Goal: Information Seeking & Learning: Learn about a topic

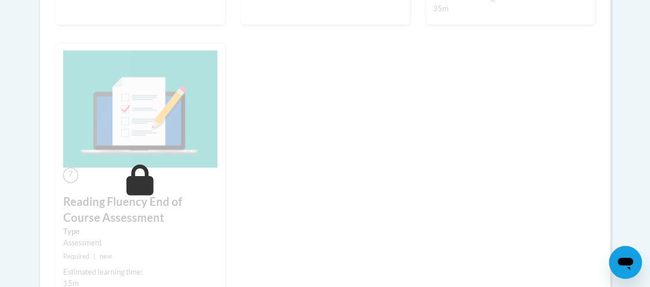
scroll to position [668, 0]
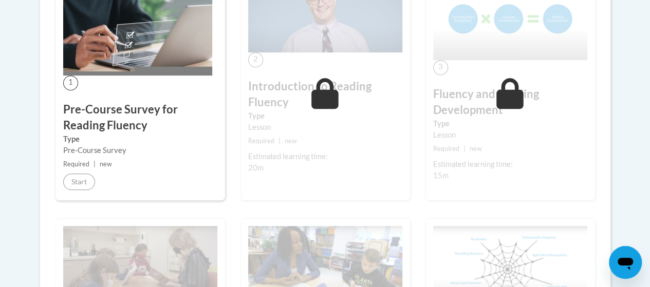
scroll to position [257, 0]
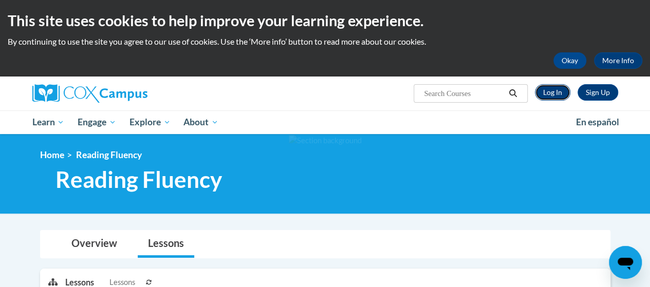
click at [566, 89] on link "Log In" at bounding box center [552, 92] width 35 height 16
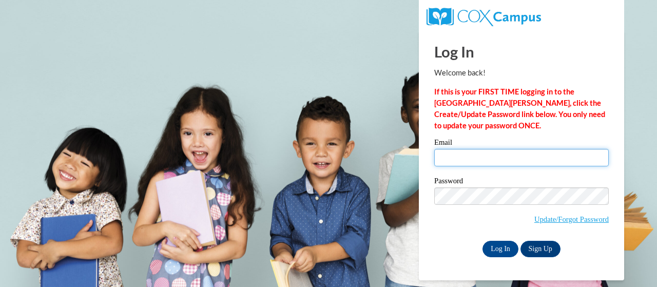
click at [499, 154] on input "Email" at bounding box center [522, 157] width 175 height 17
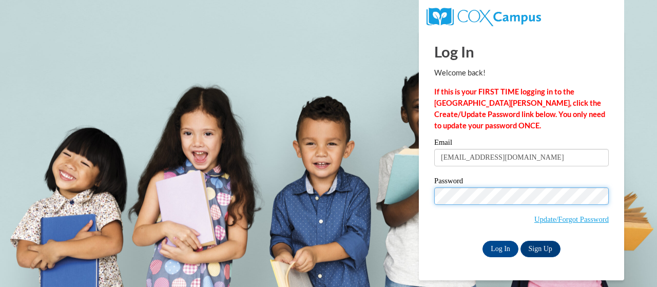
type input "bthornton@kippatl.org"
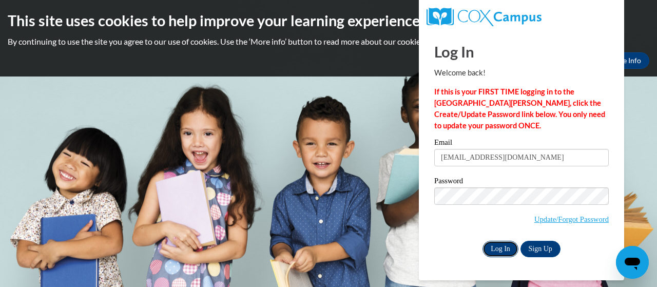
click at [499, 248] on input "Log In" at bounding box center [501, 249] width 36 height 16
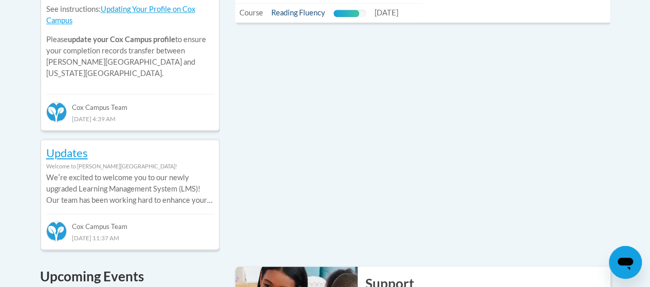
scroll to position [462, 0]
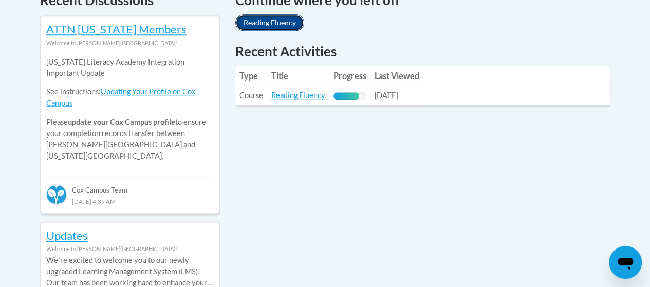
click at [273, 18] on link "Reading Fluency" at bounding box center [269, 22] width 69 height 16
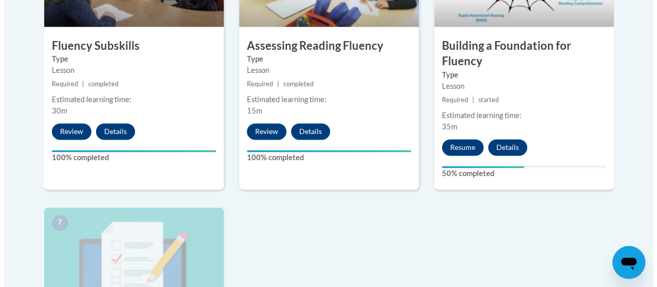
scroll to position [755, 0]
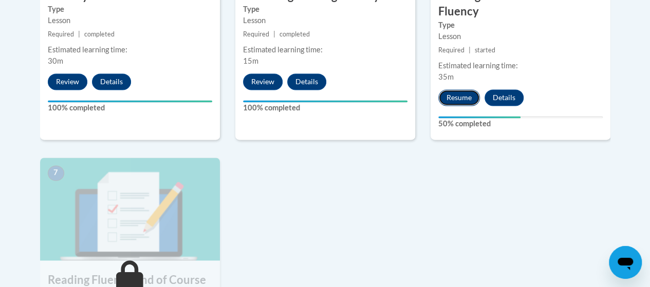
click at [465, 91] on button "Resume" at bounding box center [459, 97] width 42 height 16
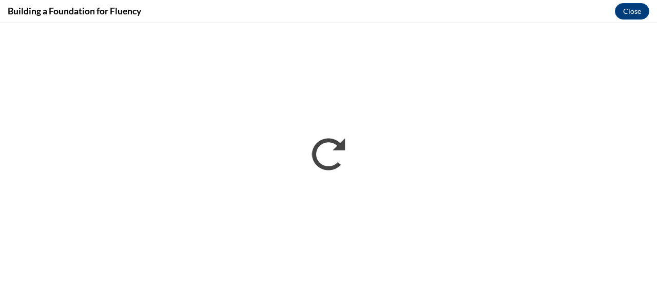
scroll to position [0, 0]
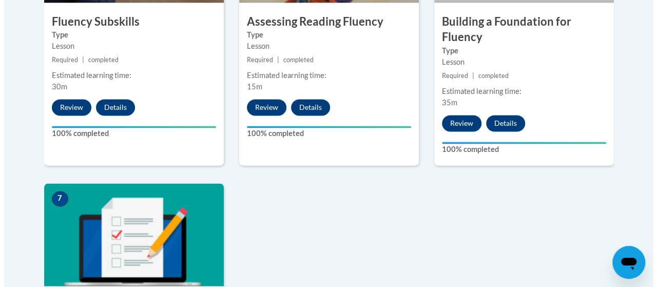
scroll to position [857, 0]
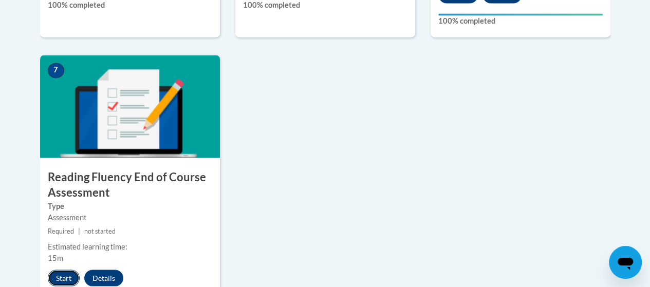
click at [69, 274] on button "Start" at bounding box center [64, 278] width 32 height 16
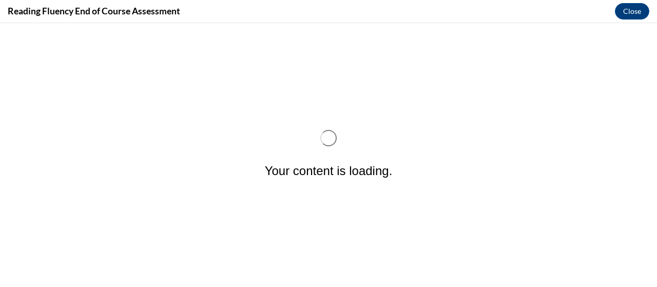
scroll to position [0, 0]
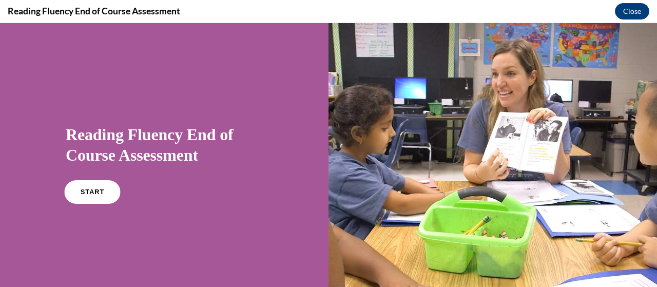
click at [101, 196] on link "START" at bounding box center [92, 192] width 56 height 24
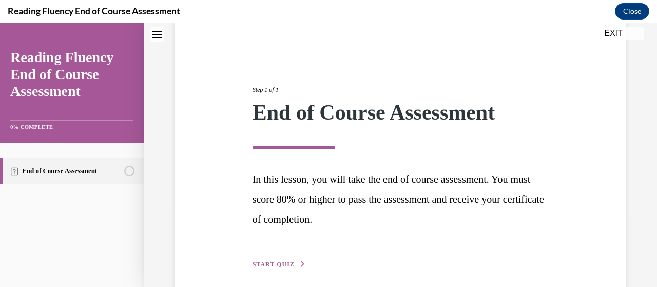
scroll to position [125, 0]
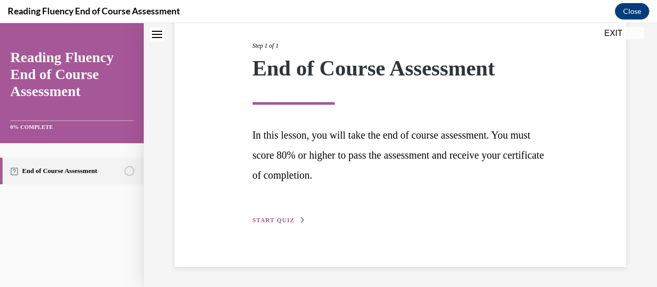
click at [302, 215] on div "Step 1 of 1 End of Course Assessment In this lesson, you will take the end of c…" at bounding box center [401, 121] width 312 height 209
click at [284, 216] on button "START QUIZ" at bounding box center [279, 220] width 53 height 9
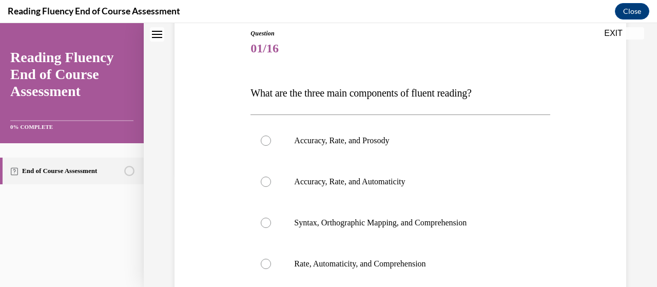
drag, startPoint x: 235, startPoint y: 92, endPoint x: 541, endPoint y: 89, distance: 306.1
click at [541, 89] on div "Question 01/16 What are the three main components of fluent reading?  Accuracy,…" at bounding box center [400, 205] width 457 height 414
copy span "What are the three main components of fluent reading?"
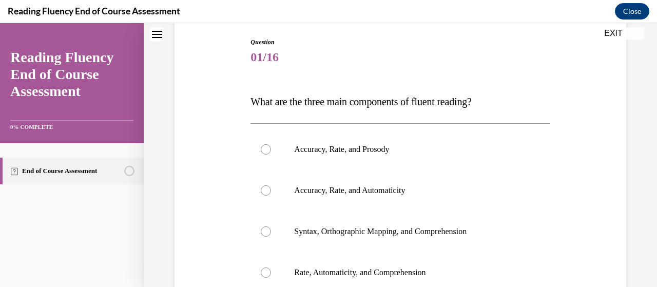
scroll to position [63, 0]
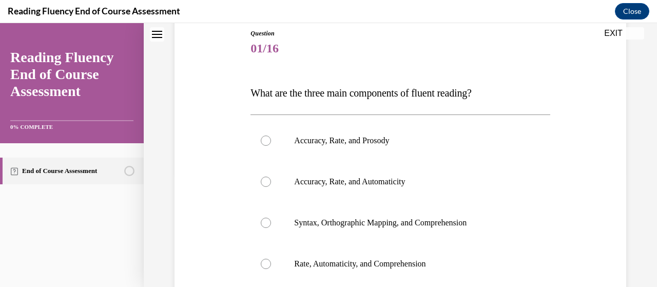
click at [277, 114] on div "Question 01/16 What are the three main components of fluent reading?  Accuracy,…" at bounding box center [400, 220] width 299 height 383
click at [277, 140] on label "Accuracy, Rate, and Prosody" at bounding box center [400, 140] width 299 height 41
click at [271, 140] on input "Accuracy, Rate, and Prosody" at bounding box center [266, 141] width 10 height 10
radio input "true"
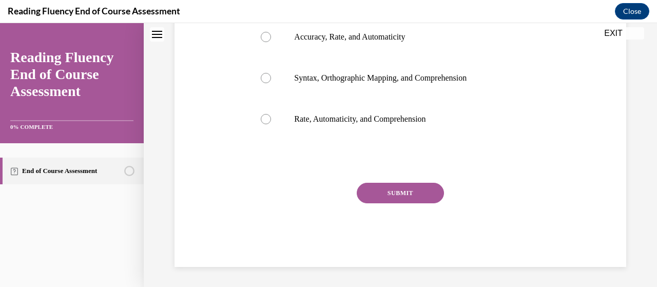
click at [383, 192] on button "SUBMIT" at bounding box center [400, 193] width 87 height 21
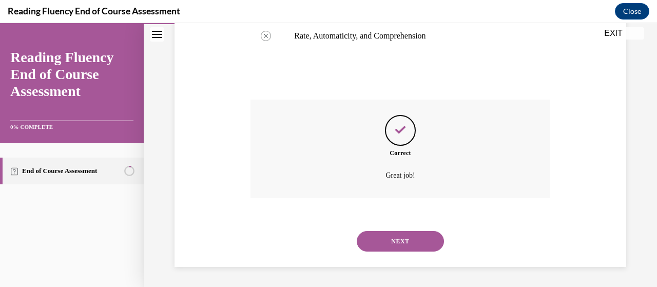
scroll to position [342, 0]
click at [416, 231] on button "NEXT" at bounding box center [400, 241] width 87 height 21
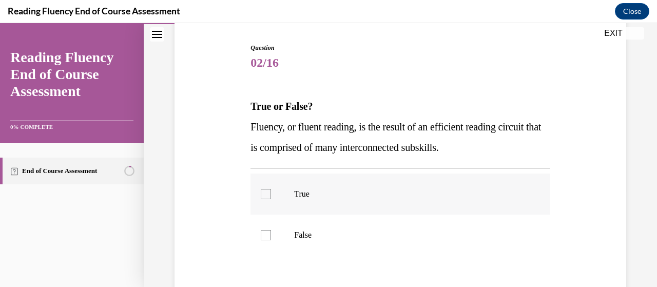
scroll to position [103, 0]
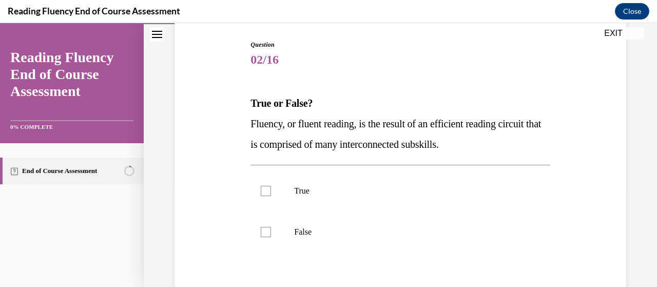
drag, startPoint x: 241, startPoint y: 120, endPoint x: 523, endPoint y: 142, distance: 282.3
click at [523, 142] on div "Question 02/16 True or False? Fluency, or fluent reading, is the result of an e…" at bounding box center [400, 194] width 457 height 371
copy span "Fluency, or fluent reading, is the result of an efficient reading circuit that …"
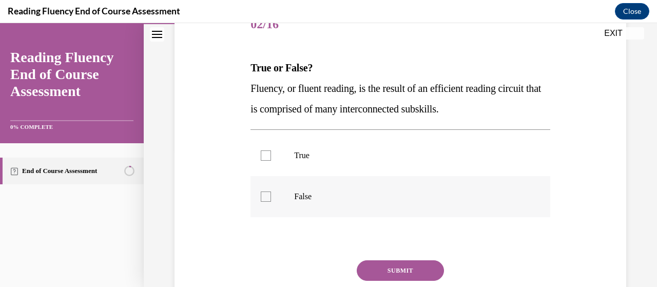
scroll to position [154, 0]
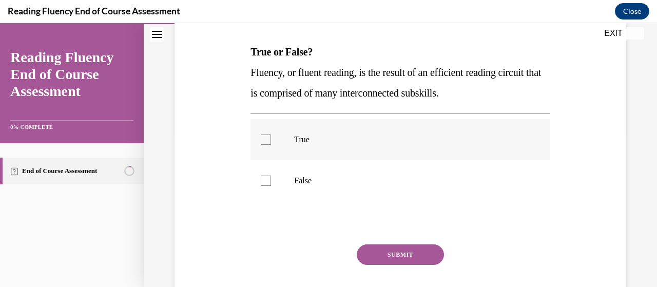
click at [274, 154] on label "True" at bounding box center [400, 139] width 299 height 41
click at [271, 145] on input "True" at bounding box center [266, 140] width 10 height 10
checkbox input "true"
click at [407, 258] on button "SUBMIT" at bounding box center [400, 254] width 87 height 21
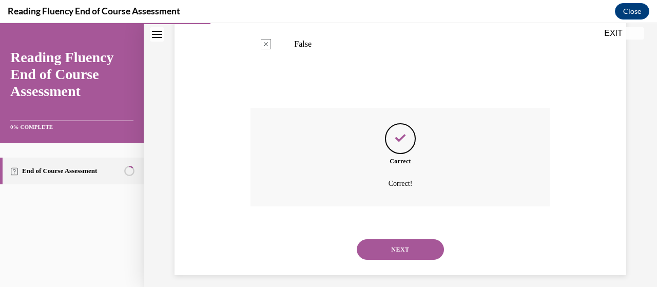
scroll to position [299, 0]
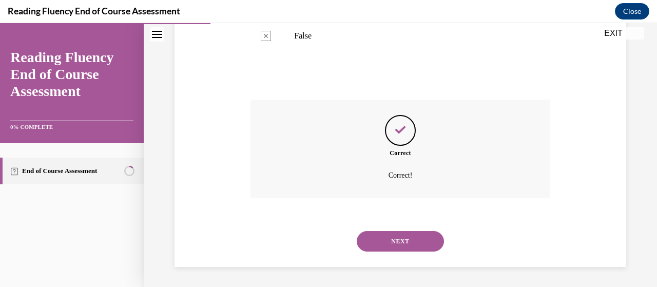
click at [403, 240] on button "NEXT" at bounding box center [400, 241] width 87 height 21
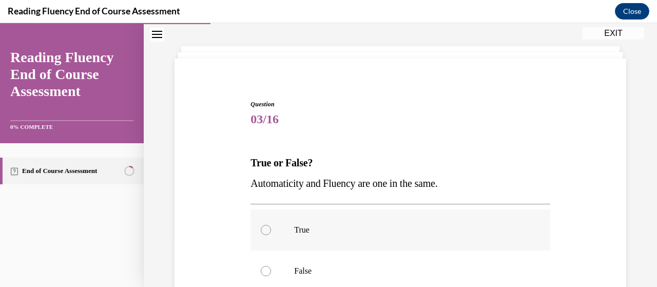
scroll to position [103, 0]
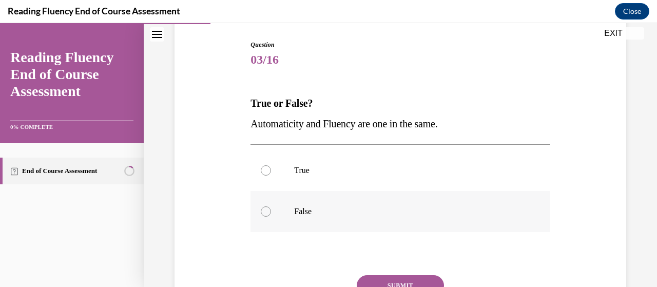
click at [306, 209] on p "False" at bounding box center [409, 211] width 230 height 10
click at [271, 209] on input "False" at bounding box center [266, 211] width 10 height 10
radio input "true"
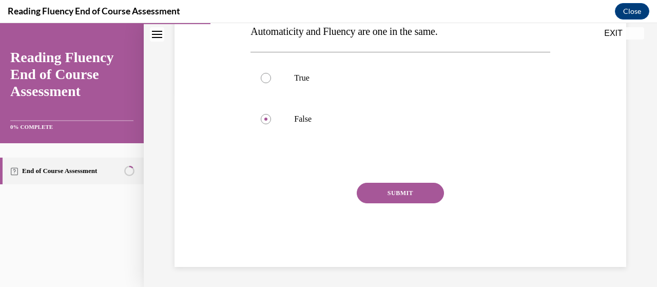
click at [372, 191] on button "SUBMIT" at bounding box center [400, 193] width 87 height 21
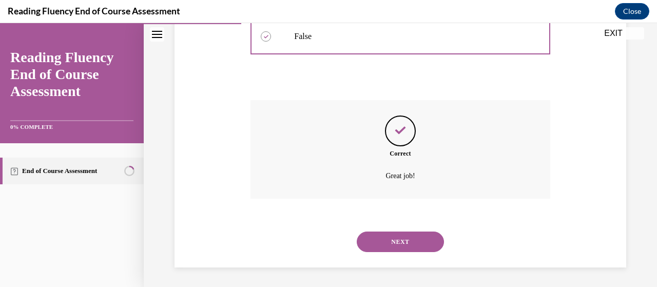
scroll to position [278, 0]
click at [410, 237] on button "NEXT" at bounding box center [400, 241] width 87 height 21
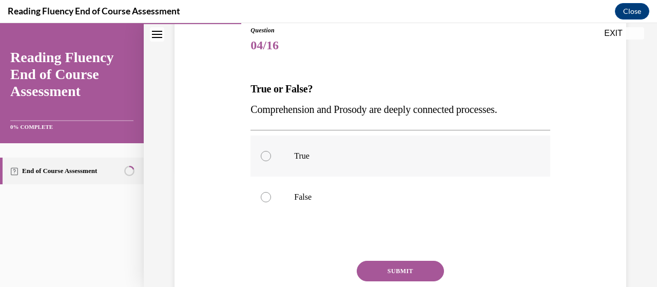
scroll to position [154, 0]
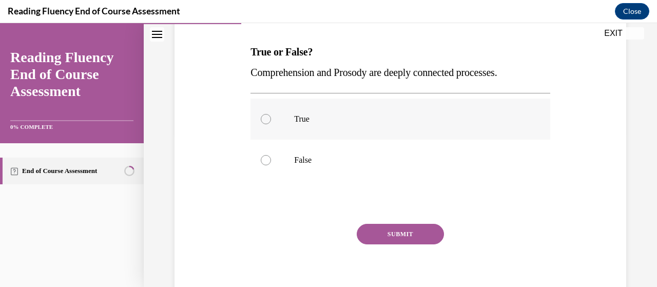
click at [332, 120] on p "True" at bounding box center [409, 119] width 230 height 10
click at [271, 120] on input "True" at bounding box center [266, 119] width 10 height 10
radio input "true"
click at [408, 234] on button "SUBMIT" at bounding box center [400, 234] width 87 height 21
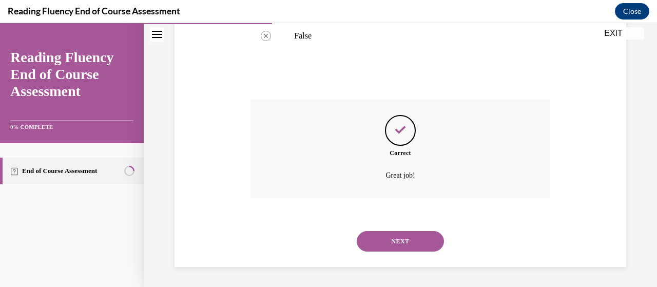
scroll to position [278, 0]
click at [401, 236] on button "NEXT" at bounding box center [400, 241] width 87 height 21
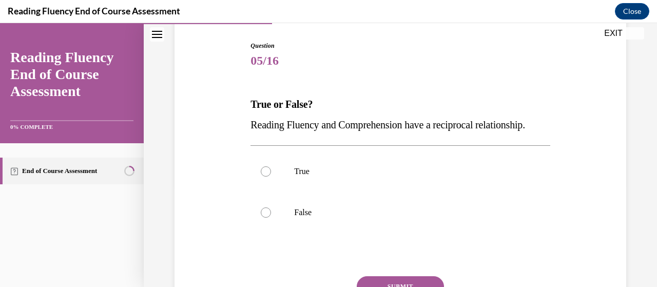
scroll to position [103, 0]
click at [302, 191] on label "True" at bounding box center [400, 170] width 299 height 41
click at [271, 176] on input "True" at bounding box center [266, 170] width 10 height 10
radio input "true"
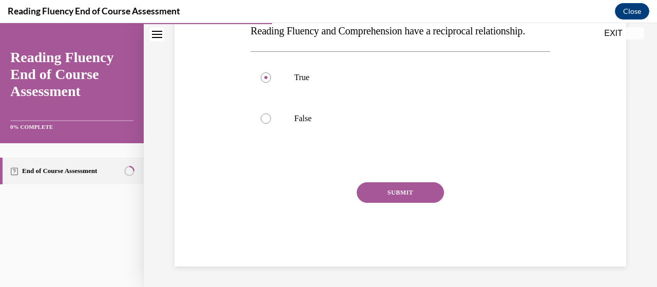
click at [379, 194] on button "SUBMIT" at bounding box center [400, 192] width 87 height 21
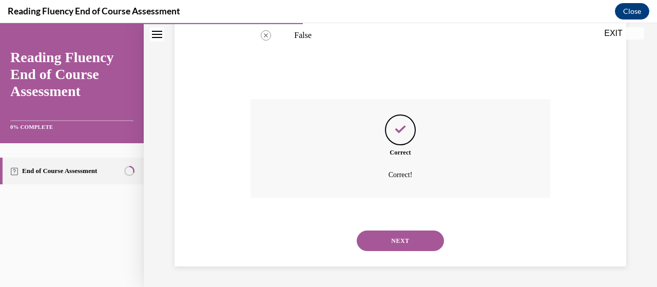
scroll to position [299, 0]
click at [409, 238] on button "NEXT" at bounding box center [400, 241] width 87 height 21
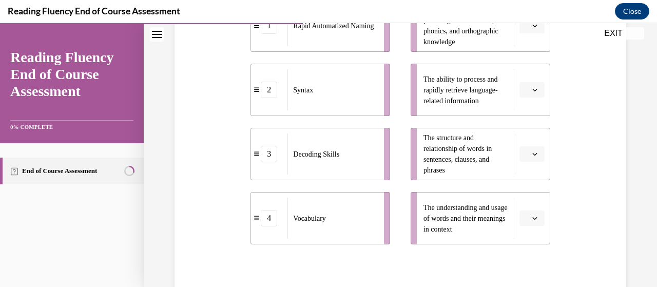
scroll to position [257, 0]
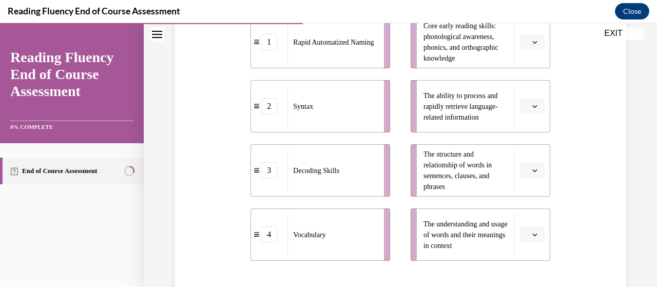
click at [526, 236] on span "Please select an option" at bounding box center [528, 235] width 4 height 10
click at [631, 178] on div "Question 06/16 Match the subskills below that contribute to fluent reading with…" at bounding box center [401, 104] width 514 height 610
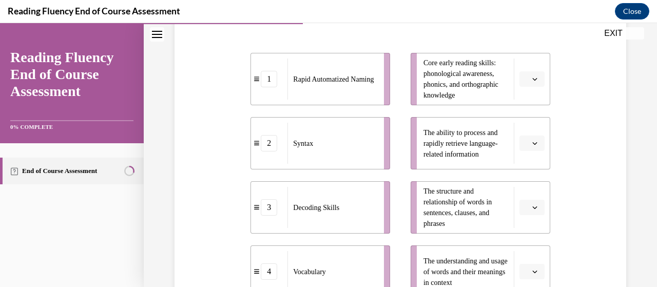
scroll to position [205, 0]
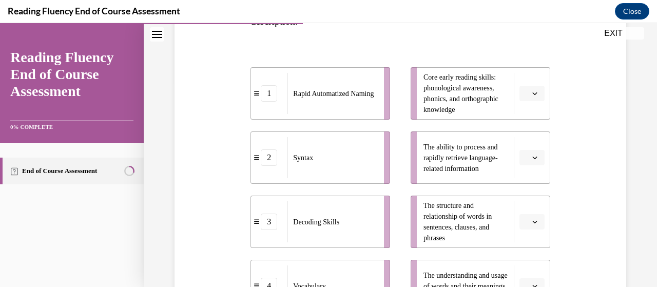
click at [532, 87] on button "button" at bounding box center [532, 93] width 25 height 15
click at [528, 169] on div "3" at bounding box center [524, 177] width 25 height 21
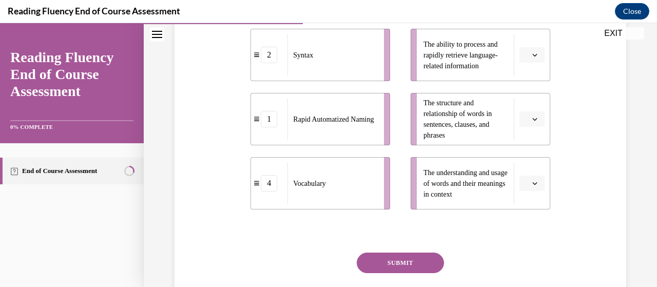
scroll to position [257, 0]
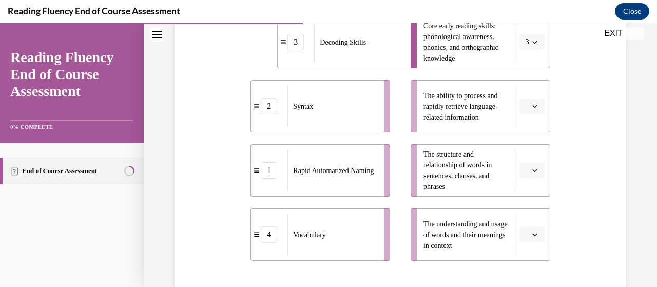
click at [533, 235] on icon "button" at bounding box center [535, 234] width 5 height 5
click at [524, 206] on div "4" at bounding box center [524, 211] width 25 height 21
click at [528, 175] on button "button" at bounding box center [532, 170] width 25 height 15
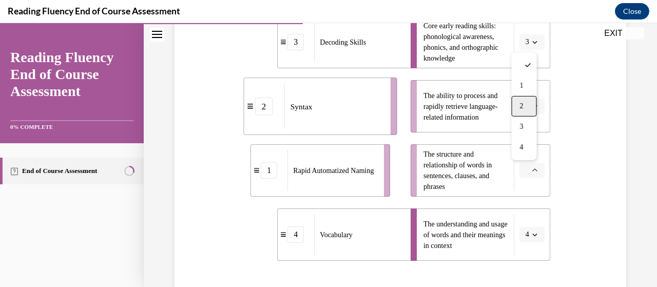
click at [528, 104] on div "2" at bounding box center [524, 106] width 25 height 21
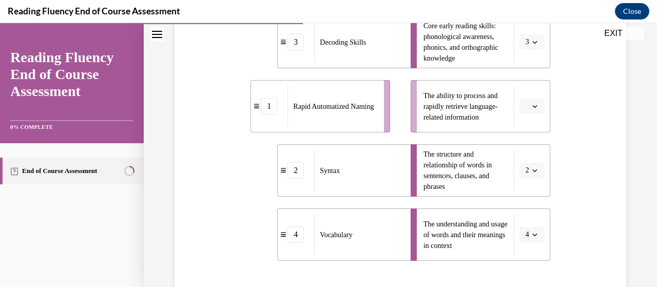
click at [533, 106] on icon "button" at bounding box center [535, 106] width 5 height 5
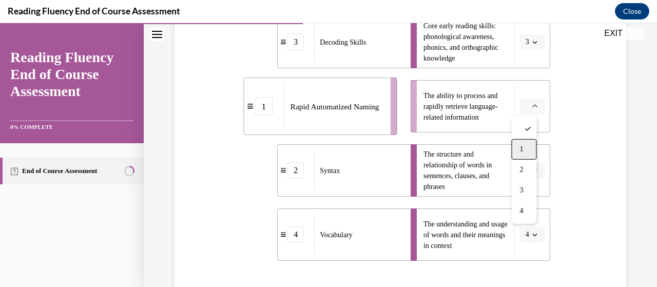
click at [528, 149] on div "1" at bounding box center [524, 149] width 25 height 21
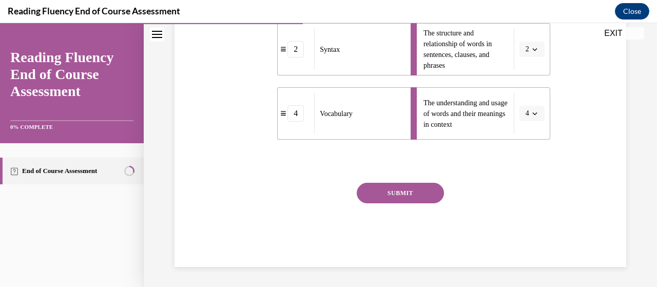
click at [399, 197] on button "SUBMIT" at bounding box center [400, 193] width 87 height 21
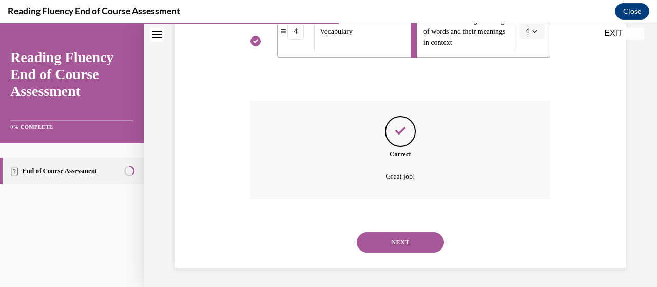
scroll to position [461, 0]
click at [397, 239] on button "NEXT" at bounding box center [400, 241] width 87 height 21
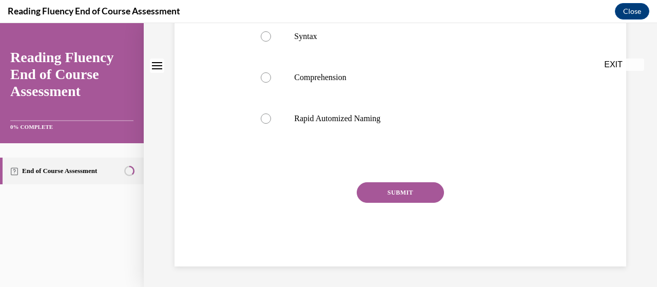
scroll to position [0, 0]
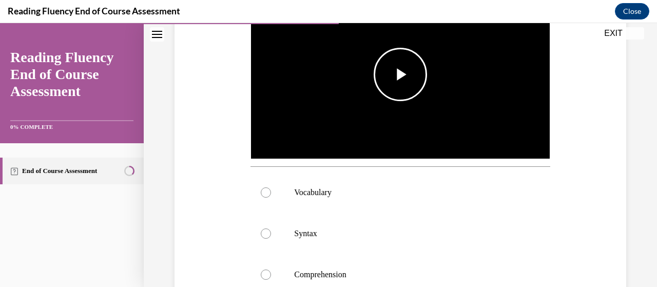
click at [401, 74] on span "Video player" at bounding box center [401, 74] width 0 height 0
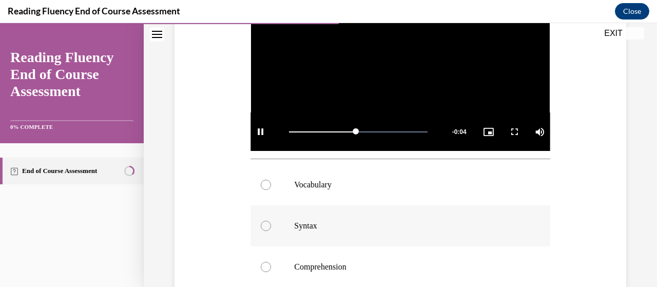
scroll to position [327, 0]
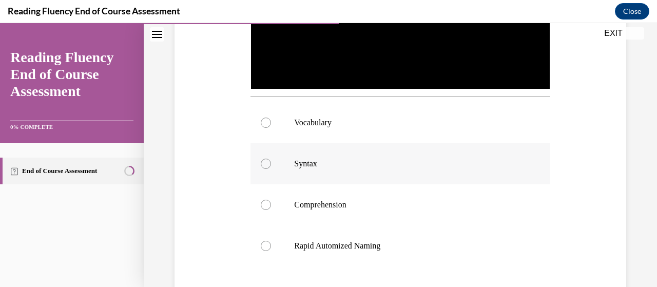
click at [319, 170] on label "Syntax" at bounding box center [400, 163] width 299 height 41
click at [271, 169] on input "Syntax" at bounding box center [266, 164] width 10 height 10
radio input "true"
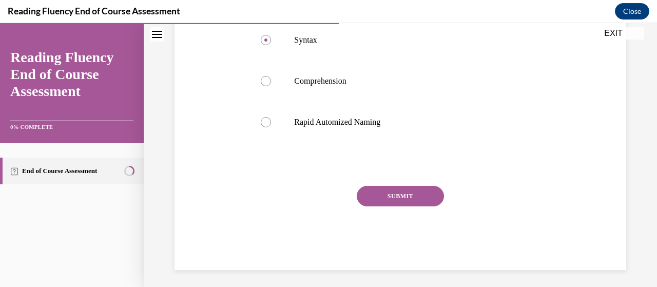
click at [377, 201] on button "SUBMIT" at bounding box center [400, 196] width 87 height 21
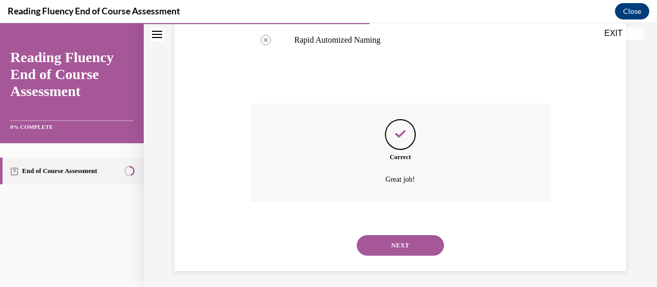
scroll to position [534, 0]
click at [381, 238] on button "NEXT" at bounding box center [400, 244] width 87 height 21
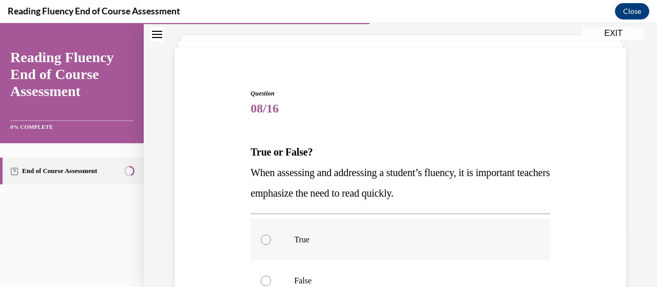
scroll to position [103, 0]
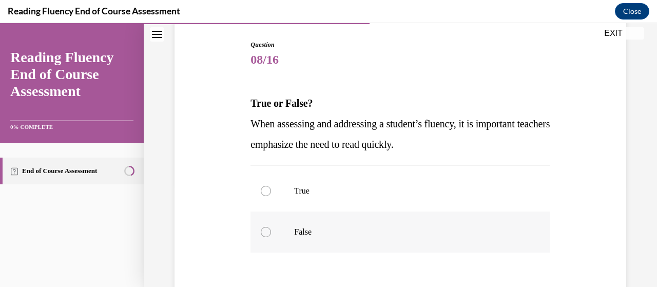
click at [324, 235] on p "False" at bounding box center [409, 232] width 230 height 10
click at [271, 235] on input "False" at bounding box center [266, 232] width 10 height 10
radio input "true"
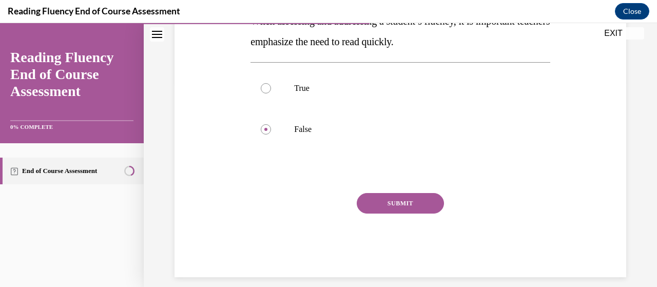
click at [379, 201] on button "SUBMIT" at bounding box center [400, 203] width 87 height 21
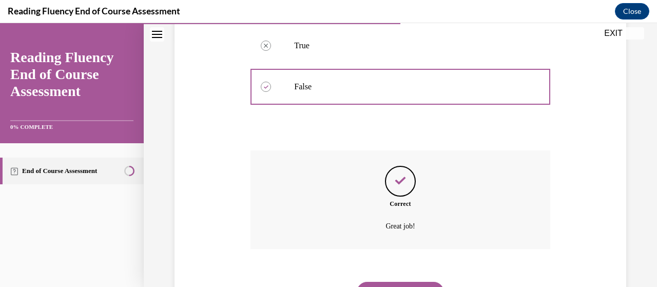
scroll to position [299, 0]
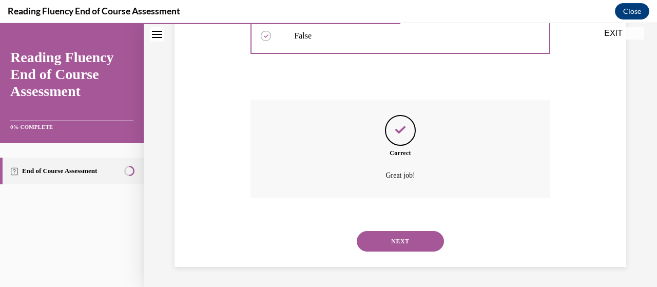
click at [383, 229] on div "NEXT" at bounding box center [400, 241] width 299 height 41
click at [383, 232] on button "NEXT" at bounding box center [400, 241] width 87 height 21
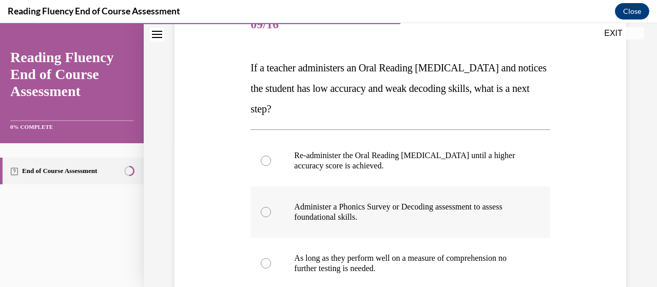
scroll to position [154, 0]
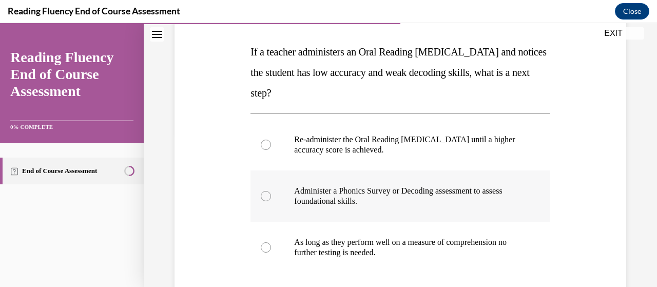
click at [399, 206] on label "Administer a Phonics Survey or Decoding assessment to assess foundational skill…" at bounding box center [400, 196] width 299 height 51
click at [271, 201] on input "Administer a Phonics Survey or Decoding assessment to assess foundational skill…" at bounding box center [266, 196] width 10 height 10
radio input "true"
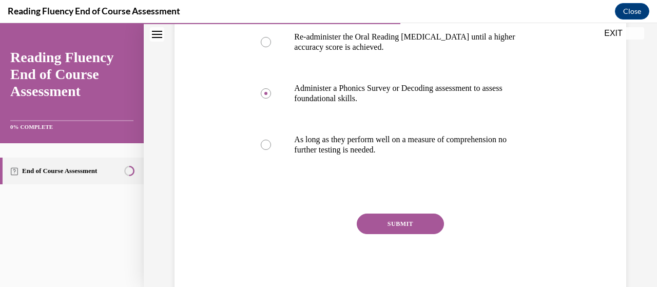
click at [401, 214] on button "SUBMIT" at bounding box center [400, 224] width 87 height 21
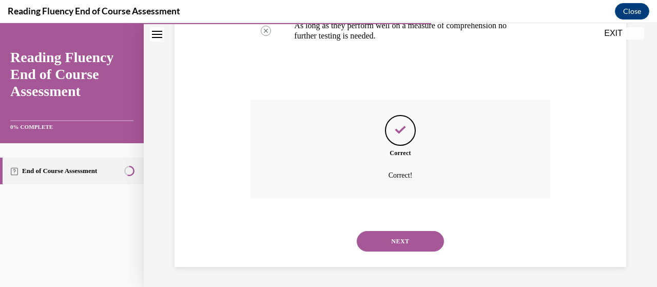
scroll to position [371, 0]
click at [394, 246] on button "NEXT" at bounding box center [400, 241] width 87 height 21
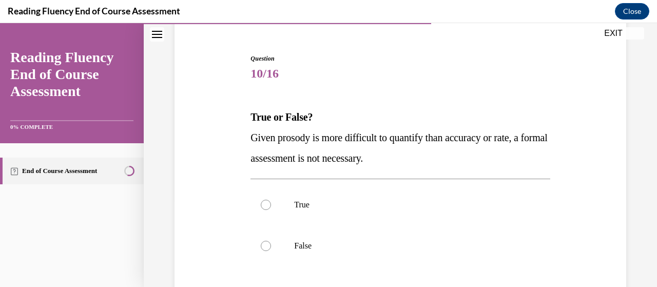
scroll to position [103, 0]
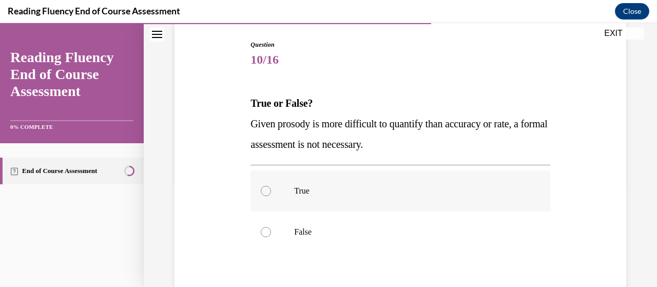
click at [347, 201] on label "True" at bounding box center [400, 191] width 299 height 41
click at [271, 196] on input "True" at bounding box center [266, 191] width 10 height 10
radio input "true"
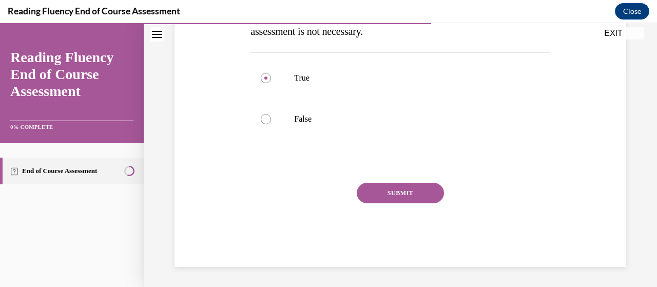
click at [380, 186] on button "SUBMIT" at bounding box center [400, 193] width 87 height 21
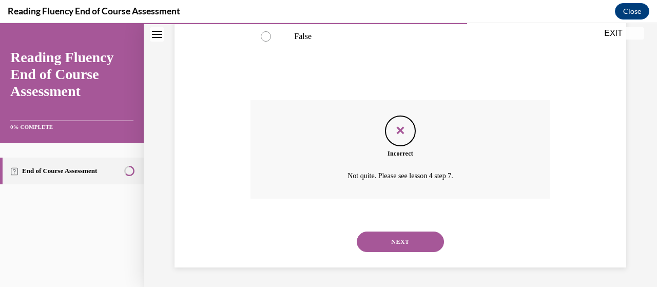
scroll to position [299, 0]
click at [402, 241] on button "NEXT" at bounding box center [400, 241] width 87 height 21
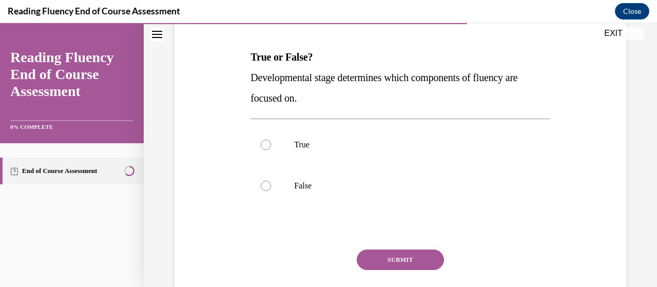
scroll to position [154, 0]
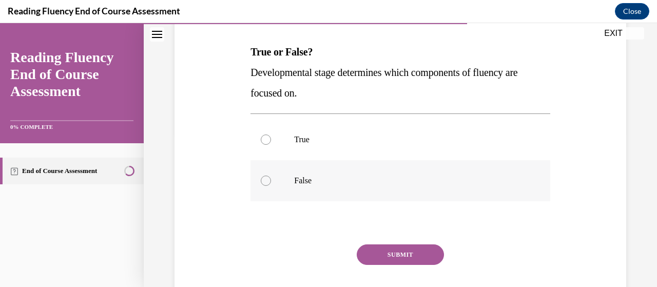
drag, startPoint x: 306, startPoint y: 140, endPoint x: 338, endPoint y: 192, distance: 61.3
click at [307, 137] on p "True" at bounding box center [409, 140] width 230 height 10
click at [295, 143] on p "True" at bounding box center [409, 140] width 230 height 10
click at [271, 143] on input "True" at bounding box center [266, 140] width 10 height 10
radio input "true"
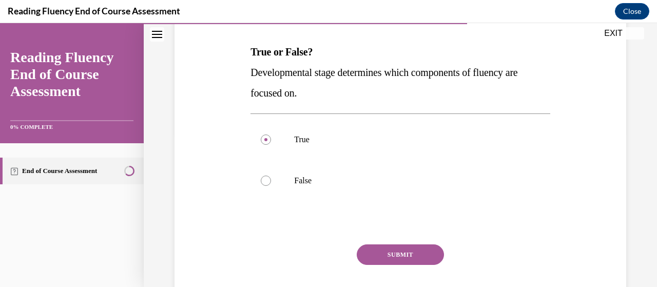
click at [369, 244] on div "Question 11/16 True or False? Developmental stage determines which components o…" at bounding box center [400, 159] width 299 height 340
click at [370, 247] on button "SUBMIT" at bounding box center [400, 254] width 87 height 21
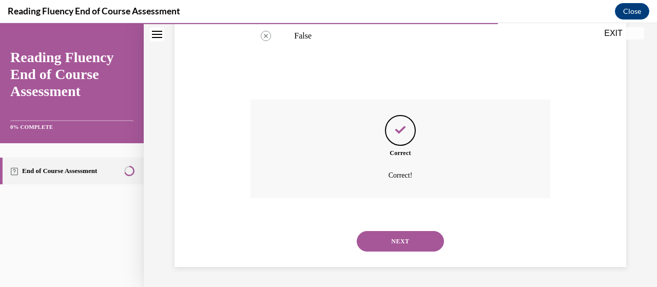
scroll to position [299, 0]
click at [399, 238] on button "NEXT" at bounding box center [400, 241] width 87 height 21
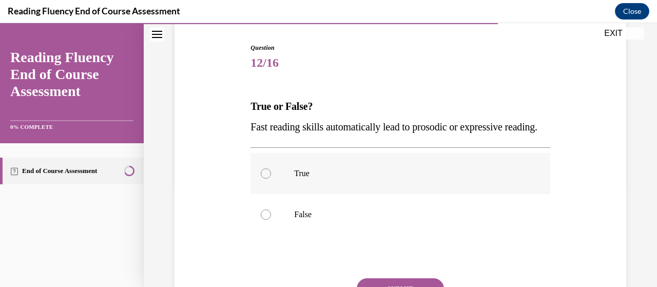
scroll to position [103, 0]
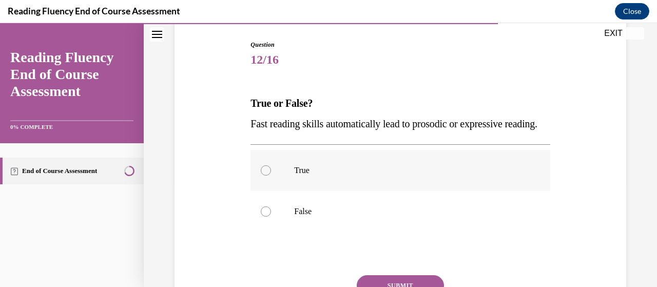
click at [312, 191] on label "True" at bounding box center [400, 170] width 299 height 41
click at [271, 176] on input "True" at bounding box center [266, 170] width 10 height 10
radio input "true"
click at [310, 232] on label "False" at bounding box center [400, 211] width 299 height 41
click at [271, 217] on input "False" at bounding box center [266, 211] width 10 height 10
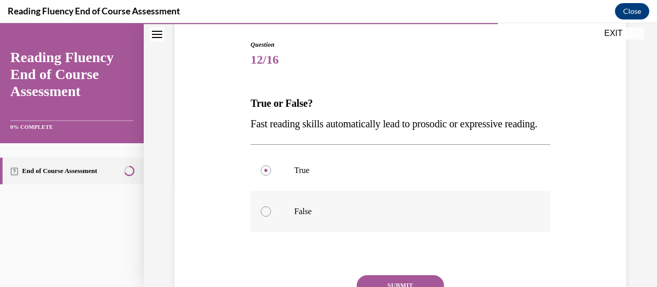
radio input "true"
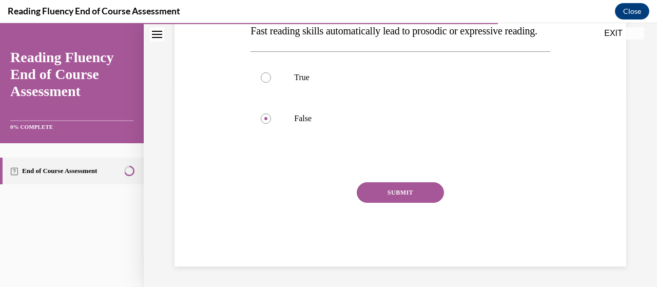
click at [405, 198] on button "SUBMIT" at bounding box center [400, 192] width 87 height 21
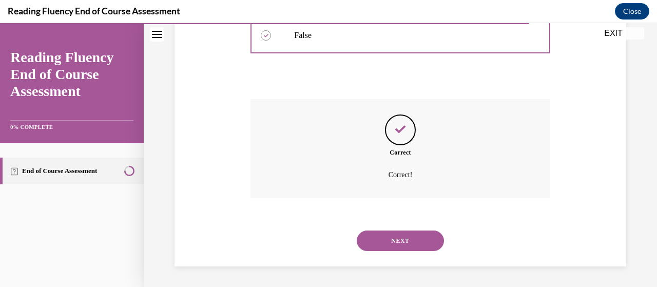
scroll to position [299, 0]
click at [372, 234] on button "NEXT" at bounding box center [400, 241] width 87 height 21
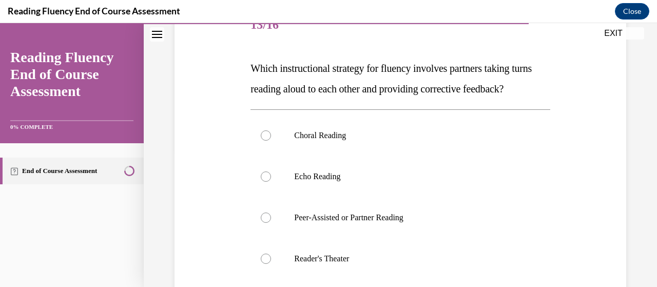
scroll to position [154, 0]
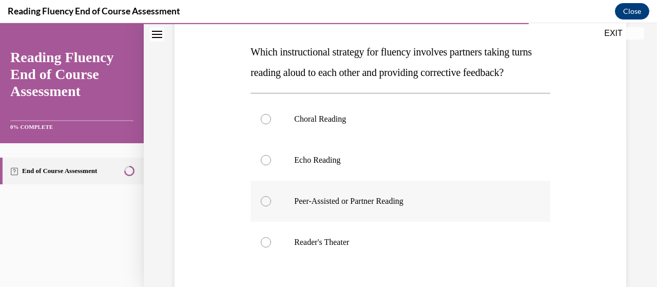
click at [352, 206] on p "Peer-Assisted or Partner Reading" at bounding box center [409, 201] width 230 height 10
click at [271, 206] on input "Peer-Assisted or Partner Reading" at bounding box center [266, 201] width 10 height 10
radio input "true"
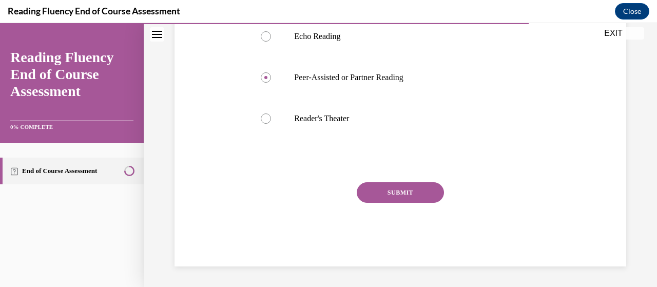
click at [392, 183] on button "SUBMIT" at bounding box center [400, 192] width 87 height 21
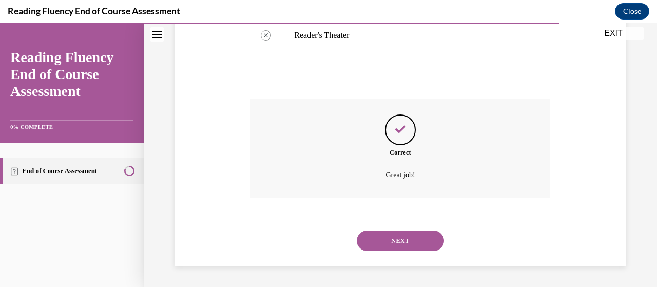
scroll to position [381, 0]
click at [389, 246] on button "NEXT" at bounding box center [400, 241] width 87 height 21
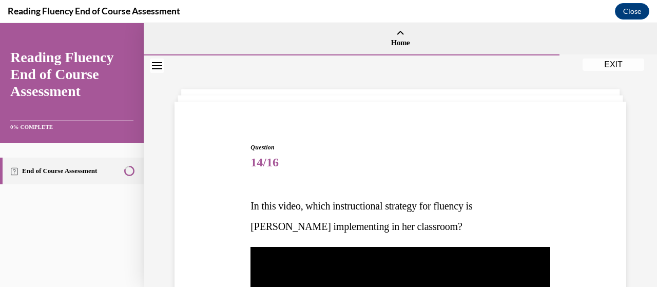
scroll to position [103, 0]
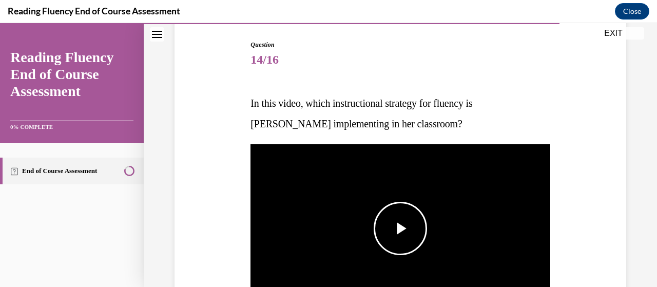
click at [401, 229] on span "Video player" at bounding box center [401, 229] width 0 height 0
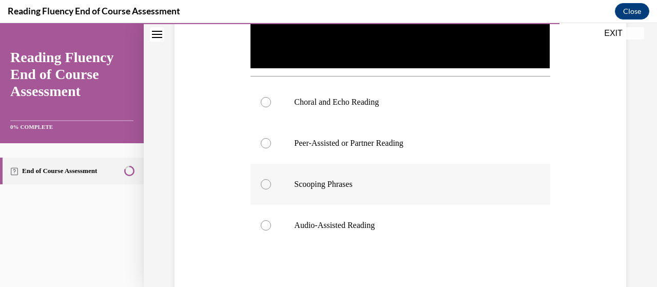
scroll to position [382, 0]
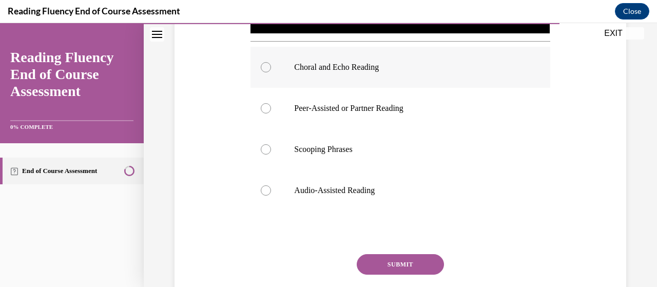
click at [370, 70] on label "Choral and Echo Reading" at bounding box center [400, 67] width 299 height 41
click at [271, 70] on input "Choral and Echo Reading" at bounding box center [266, 67] width 10 height 10
radio input "true"
click at [412, 273] on div "SUBMIT" at bounding box center [400, 279] width 299 height 51
click at [412, 269] on button "SUBMIT" at bounding box center [400, 264] width 87 height 21
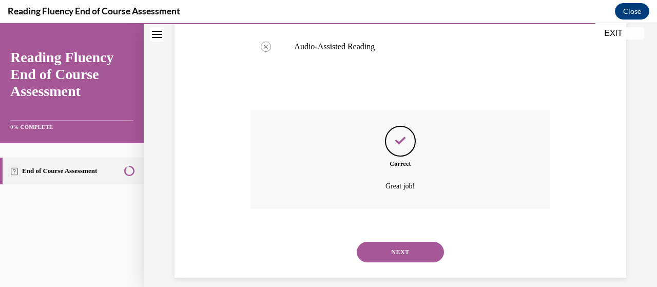
scroll to position [534, 0]
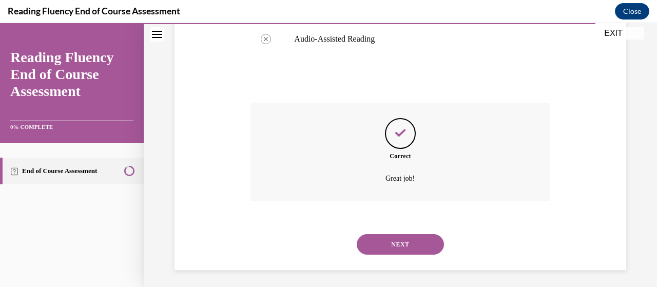
click at [414, 254] on div "NEXT" at bounding box center [400, 244] width 299 height 41
click at [413, 242] on button "NEXT" at bounding box center [400, 244] width 87 height 21
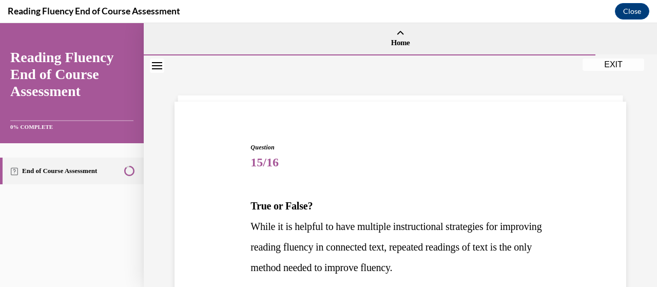
scroll to position [103, 0]
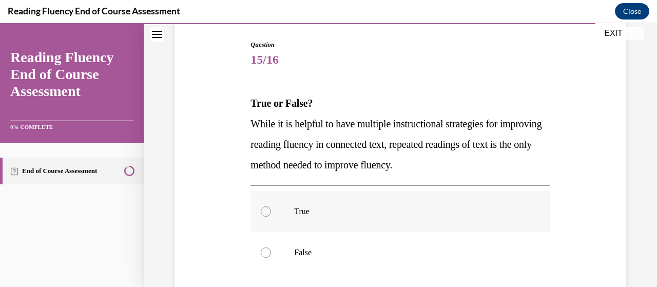
click at [378, 213] on p "True" at bounding box center [409, 211] width 230 height 10
click at [271, 213] on input "True" at bounding box center [266, 211] width 10 height 10
radio input "true"
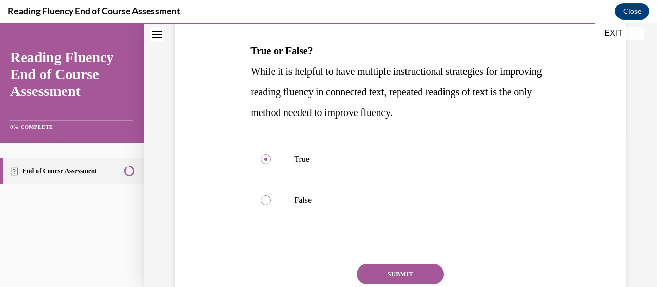
scroll to position [205, 0]
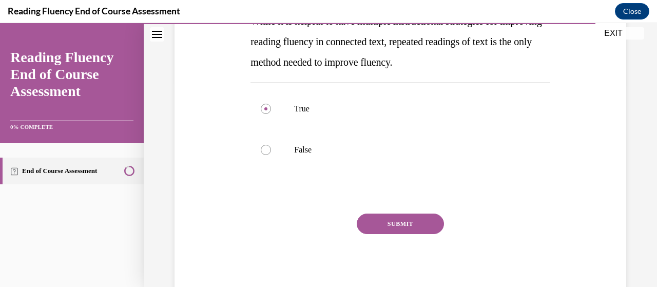
click at [383, 234] on div "SUBMIT" at bounding box center [400, 239] width 299 height 51
click at [385, 225] on button "SUBMIT" at bounding box center [400, 224] width 87 height 21
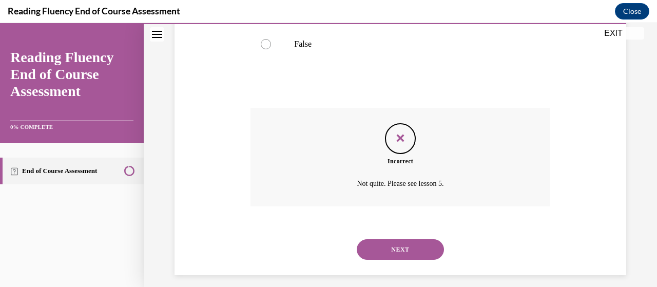
scroll to position [319, 0]
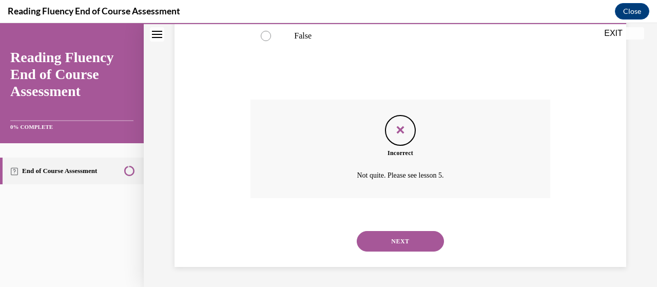
click at [390, 247] on button "NEXT" at bounding box center [400, 241] width 87 height 21
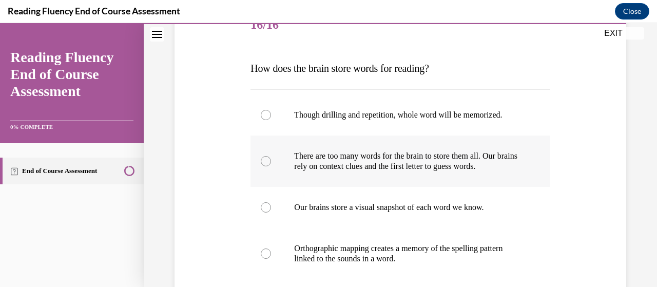
scroll to position [154, 0]
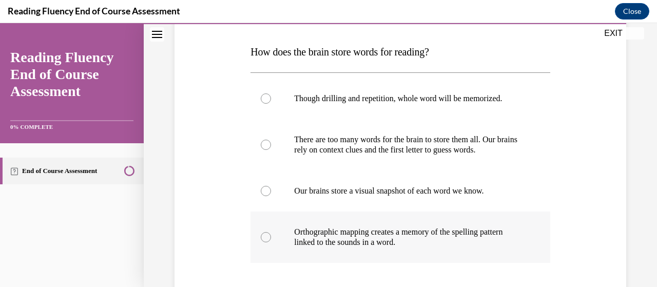
click at [380, 240] on p "Orthographic mapping creates a memory of the spelling pattern linked to the sou…" at bounding box center [409, 237] width 230 height 21
click at [271, 240] on input "Orthographic mapping creates a memory of the spelling pattern linked to the sou…" at bounding box center [266, 237] width 10 height 10
radio input "true"
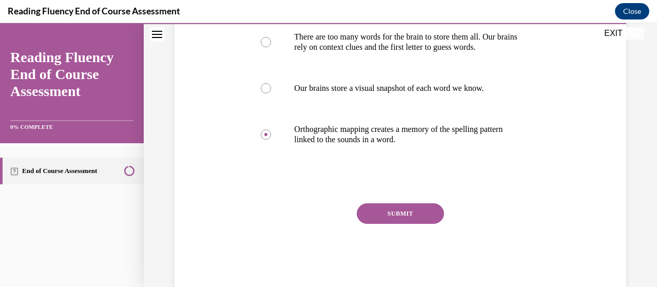
click at [392, 208] on button "SUBMIT" at bounding box center [400, 213] width 87 height 21
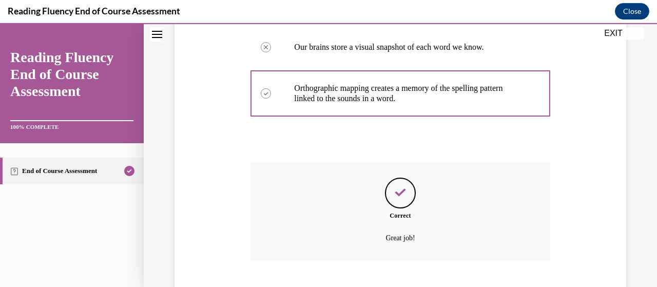
scroll to position [361, 0]
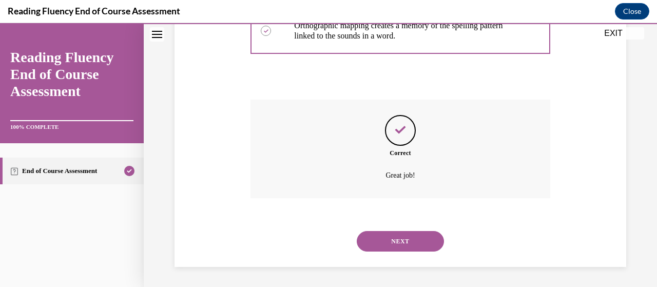
click at [389, 243] on button "NEXT" at bounding box center [400, 241] width 87 height 21
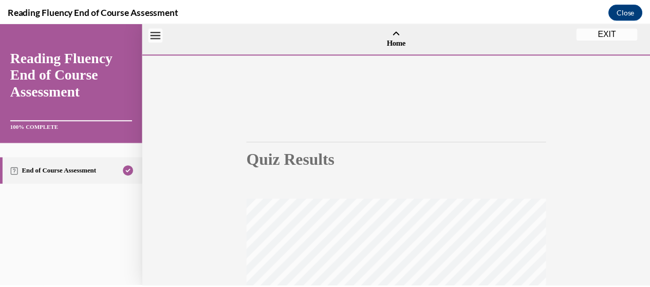
scroll to position [0, 0]
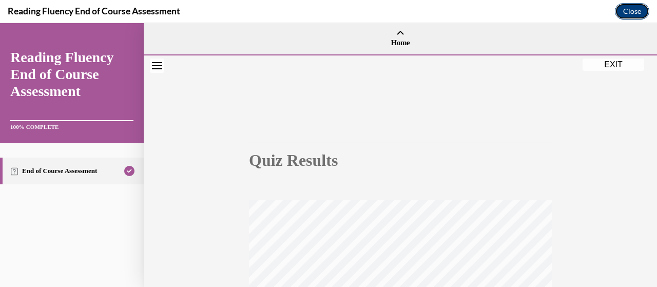
click at [637, 19] on button "Close" at bounding box center [632, 11] width 34 height 16
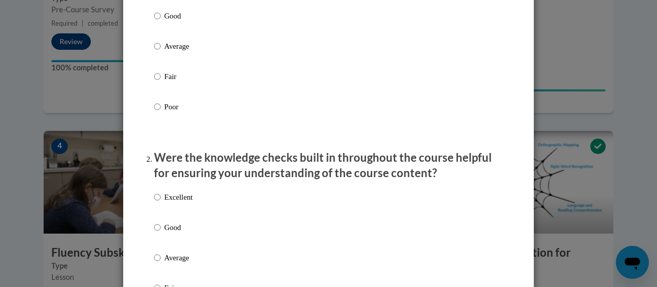
scroll to position [205, 0]
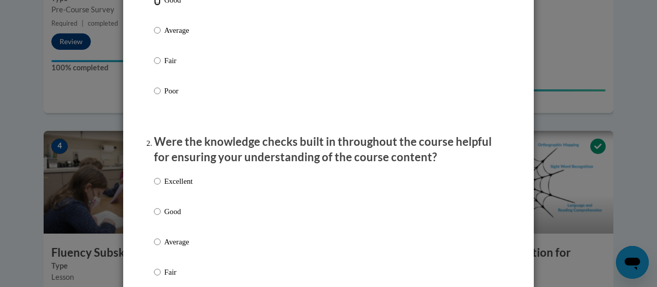
click at [156, 6] on input "Good" at bounding box center [157, -1] width 7 height 11
radio input "true"
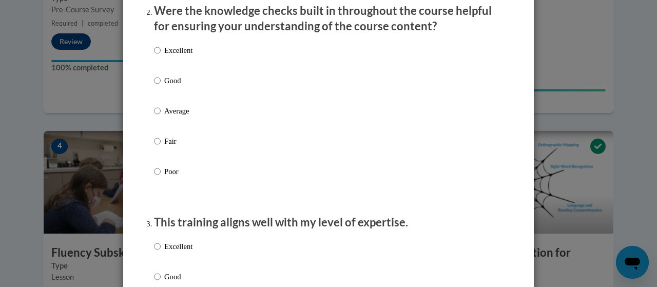
scroll to position [360, 0]
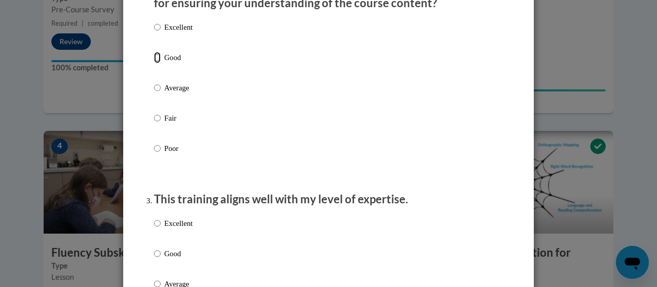
click at [156, 63] on input "Good" at bounding box center [157, 57] width 7 height 11
radio input "true"
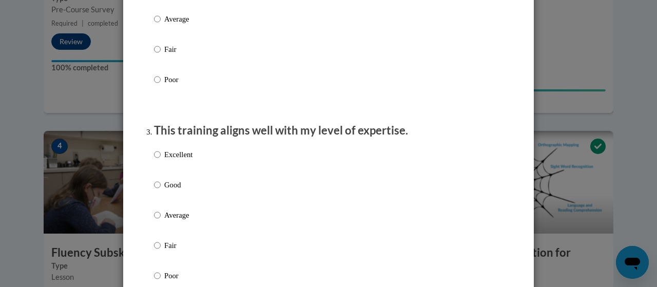
scroll to position [514, 0]
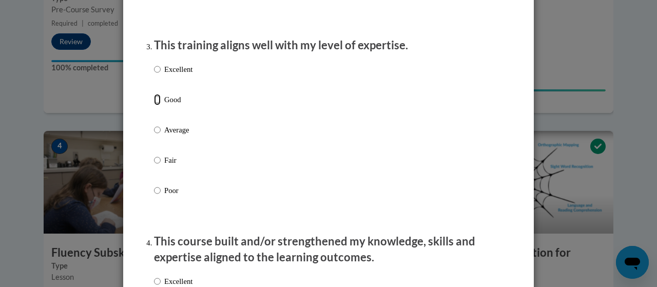
click at [154, 105] on input "Good" at bounding box center [157, 99] width 7 height 11
radio input "true"
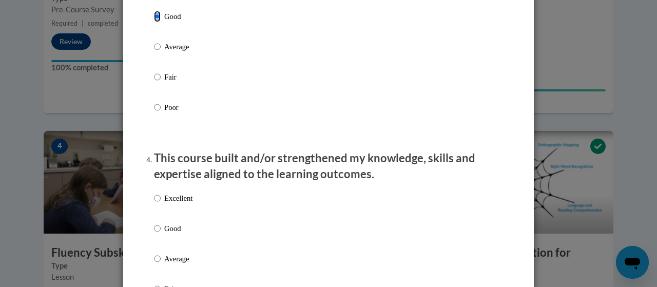
scroll to position [668, 0]
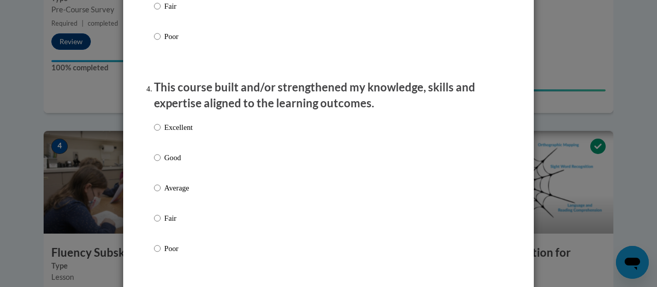
click at [154, 133] on input "Excellent" at bounding box center [157, 127] width 7 height 11
radio input "true"
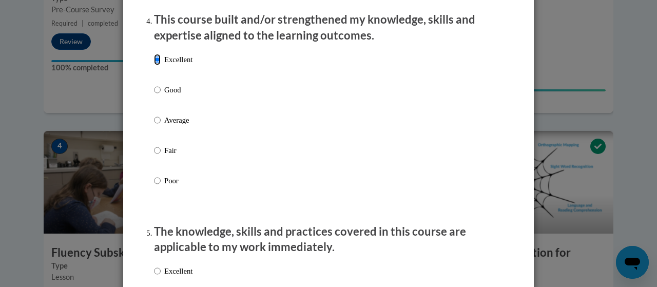
scroll to position [822, 0]
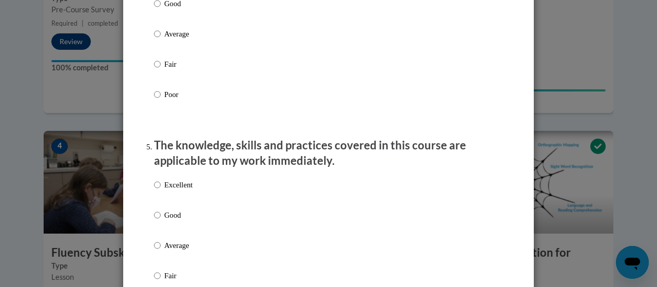
click at [159, 197] on label "Excellent" at bounding box center [173, 193] width 39 height 28
click at [159, 191] on input "Excellent" at bounding box center [157, 184] width 7 height 11
radio input "true"
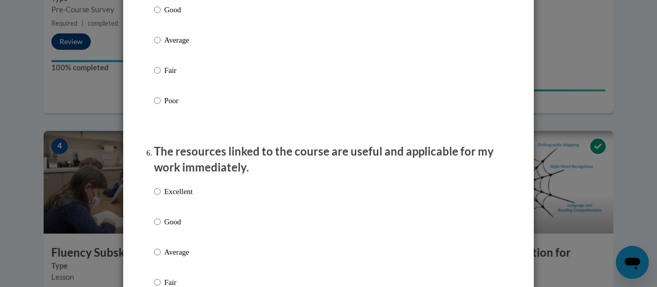
click at [159, 199] on label "Excellent" at bounding box center [173, 200] width 39 height 28
click at [159, 197] on input "Excellent" at bounding box center [157, 191] width 7 height 11
radio input "true"
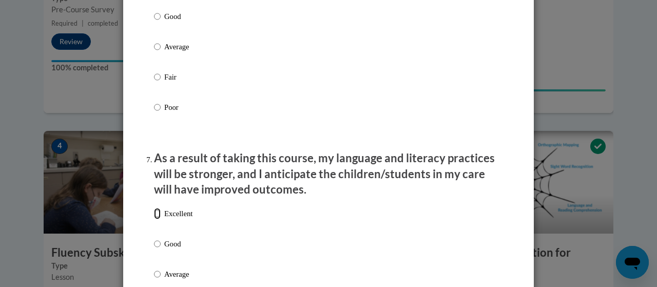
click at [154, 219] on input "Excellent" at bounding box center [157, 213] width 7 height 11
radio input "true"
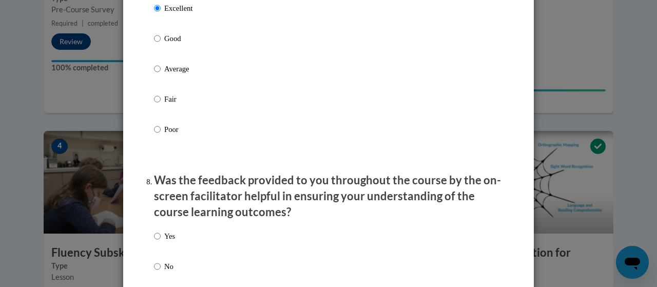
click at [158, 247] on label "Yes" at bounding box center [164, 245] width 21 height 28
click at [158, 242] on input "Yes" at bounding box center [157, 236] width 7 height 11
radio input "true"
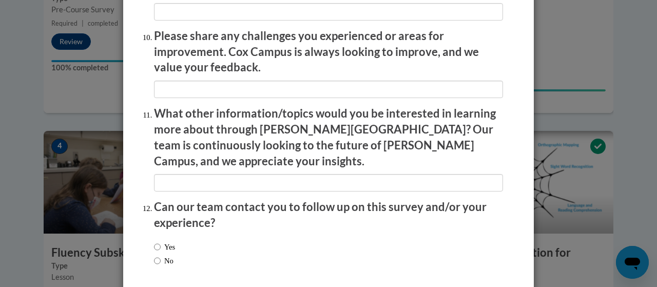
scroll to position [1797, 0]
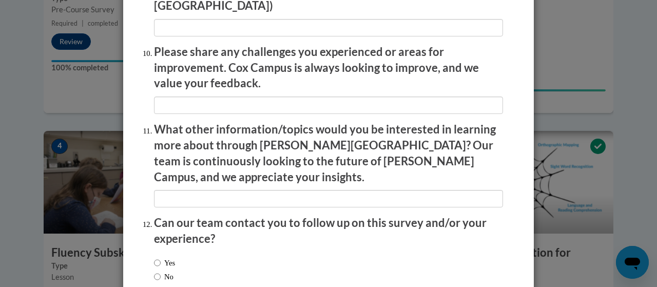
click at [156, 252] on div "Yes No" at bounding box center [164, 269] width 21 height 35
click at [154, 257] on input "Yes" at bounding box center [157, 262] width 7 height 11
radio input "true"
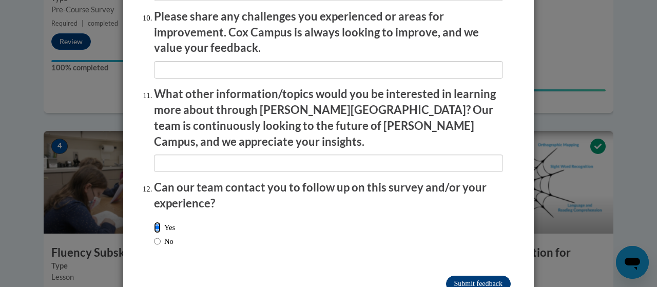
scroll to position [1849, 0]
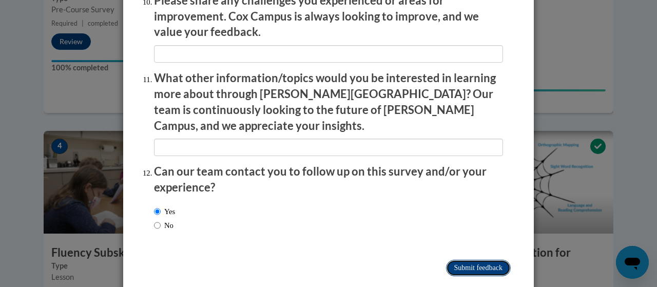
click at [454, 260] on input "Submit feedback" at bounding box center [478, 268] width 65 height 16
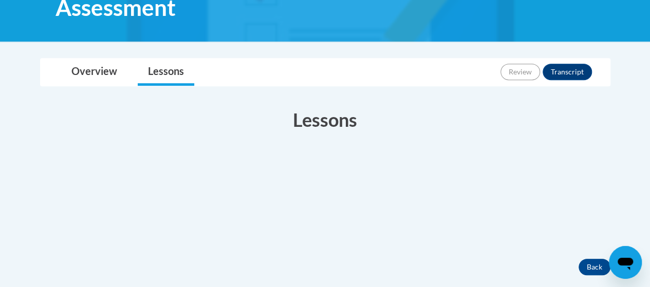
scroll to position [103, 0]
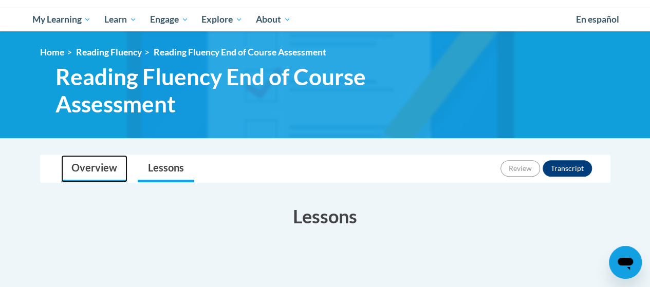
click at [108, 167] on link "Overview" at bounding box center [94, 168] width 66 height 27
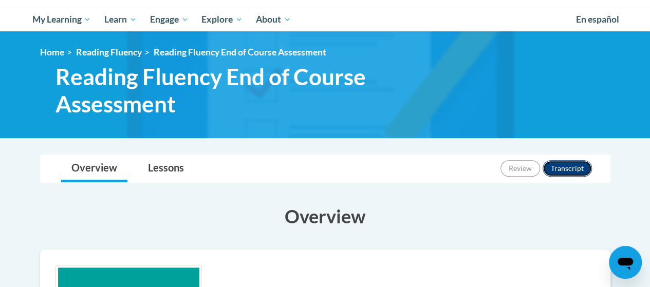
click at [571, 168] on button "Transcript" at bounding box center [566, 168] width 49 height 16
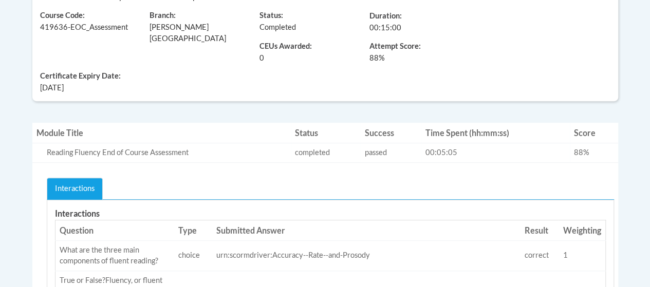
scroll to position [154, 0]
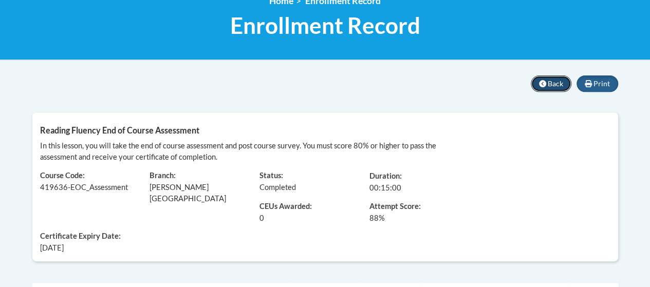
click at [558, 87] on span "Back" at bounding box center [555, 83] width 15 height 9
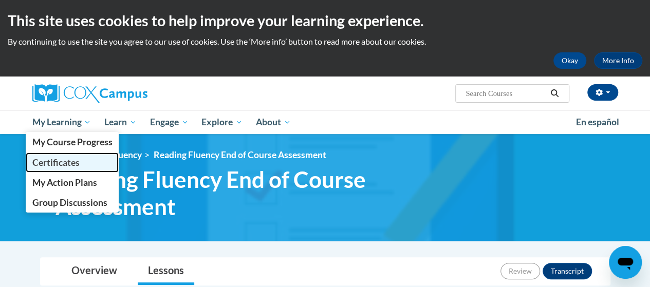
click at [55, 165] on span "Certificates" at bounding box center [55, 162] width 47 height 11
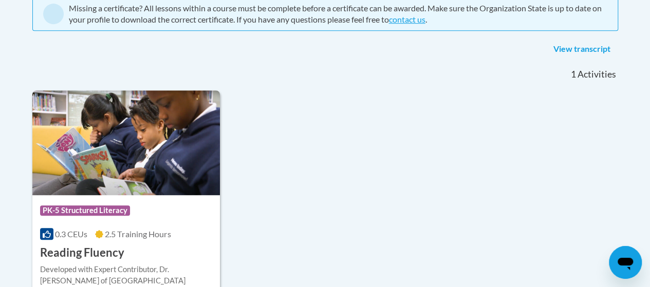
scroll to position [205, 0]
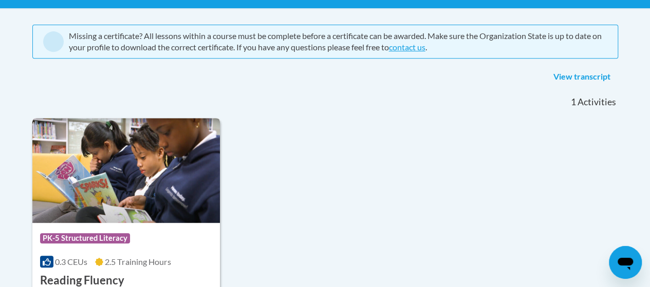
click at [126, 158] on img at bounding box center [126, 170] width 188 height 105
